Goal: Navigation & Orientation: Find specific page/section

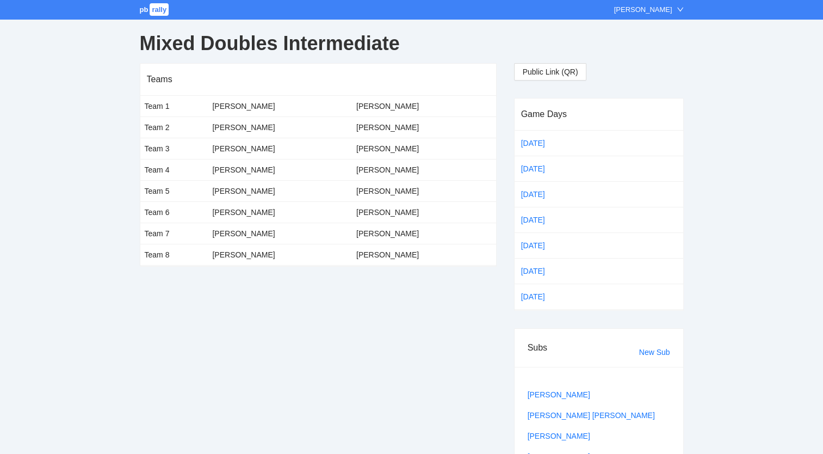
click at [146, 5] on span "pb" at bounding box center [144, 9] width 9 height 8
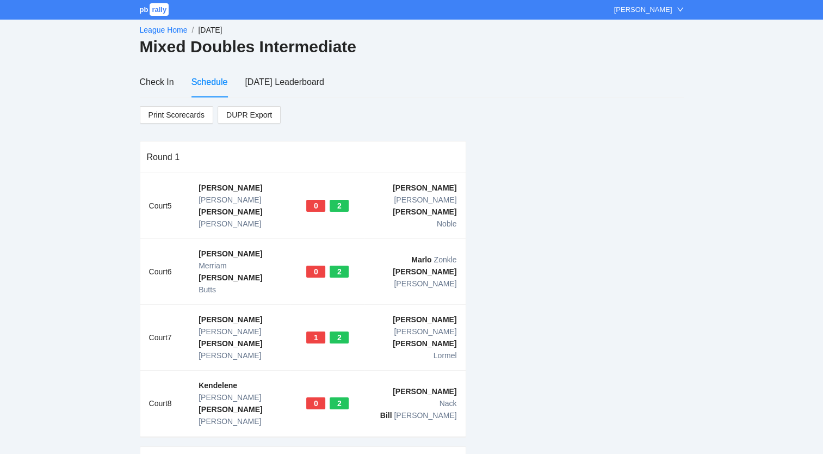
click at [154, 28] on link "League Home" at bounding box center [164, 30] width 48 height 9
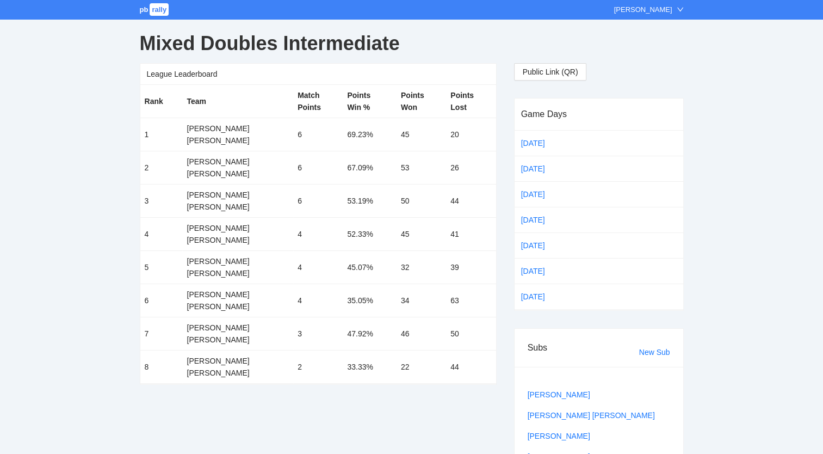
click at [154, 28] on div "Mixed Doubles Intermediate" at bounding box center [412, 43] width 544 height 39
